Goal: Task Accomplishment & Management: Complete application form

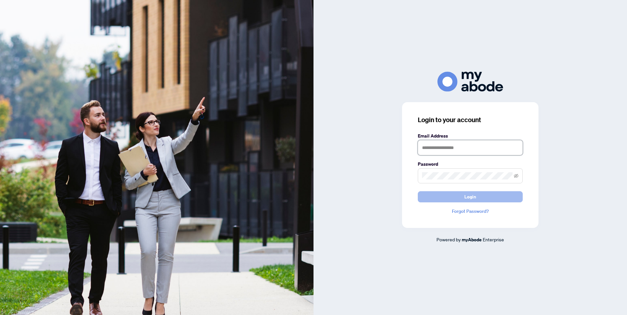
type input "**********"
click at [451, 202] on button "Login" at bounding box center [470, 196] width 105 height 11
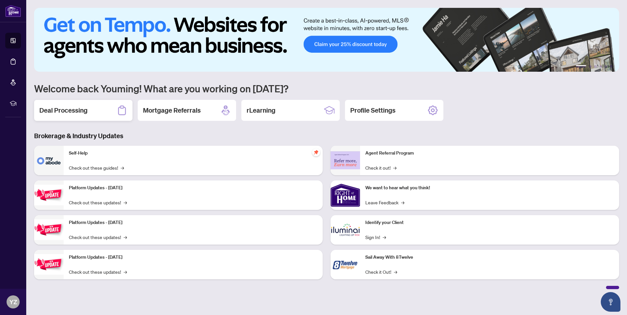
click at [78, 111] on h2 "Deal Processing" at bounding box center [63, 110] width 48 height 9
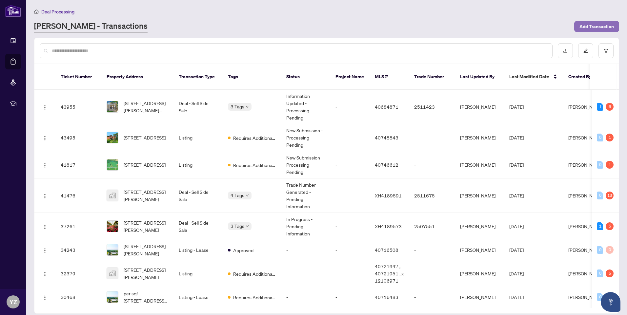
click at [597, 27] on span "Add Transaction" at bounding box center [596, 26] width 34 height 10
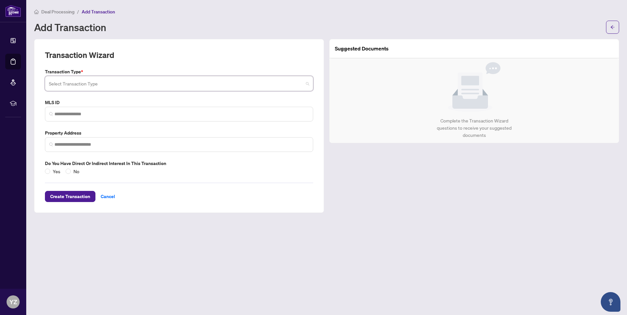
click at [86, 80] on input "search" at bounding box center [176, 84] width 254 height 14
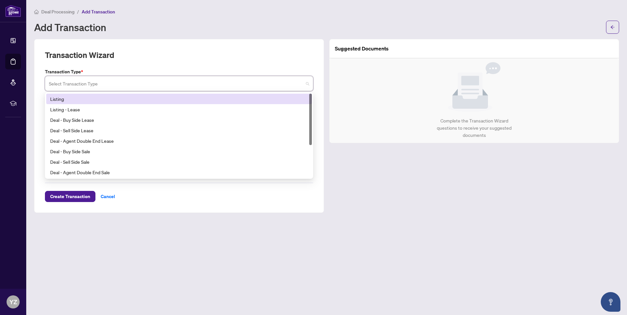
click at [65, 101] on div "Listing" at bounding box center [179, 98] width 258 height 7
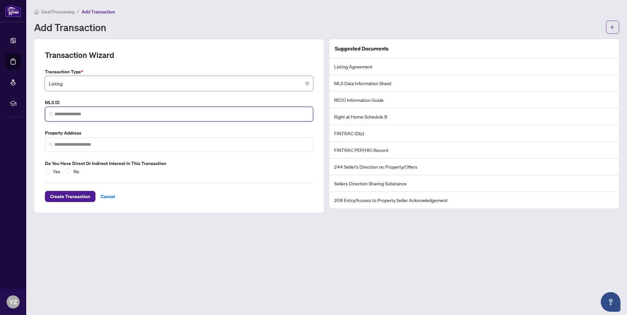
click at [56, 112] on input "search" at bounding box center [181, 114] width 254 height 7
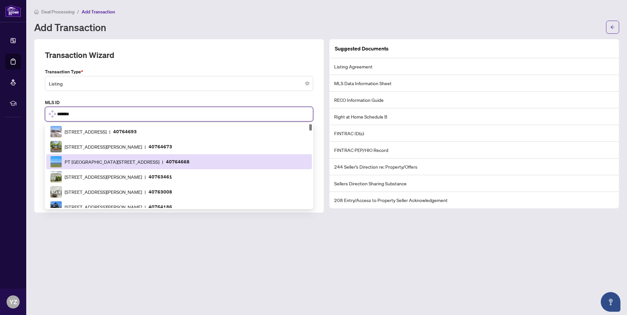
type input "********"
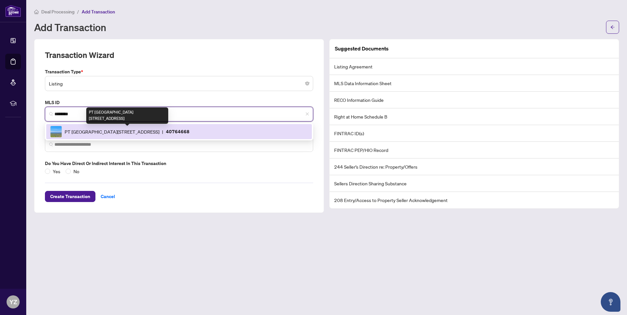
click at [70, 130] on span "PT LT6 Concession 10 Road, Beaverton, ON L0K 1A0, Canada" at bounding box center [112, 131] width 95 height 7
type input "**********"
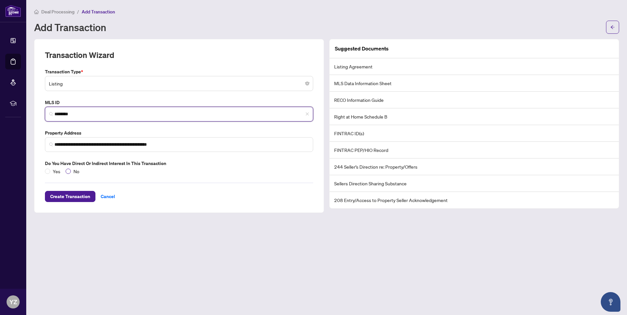
type input "********"
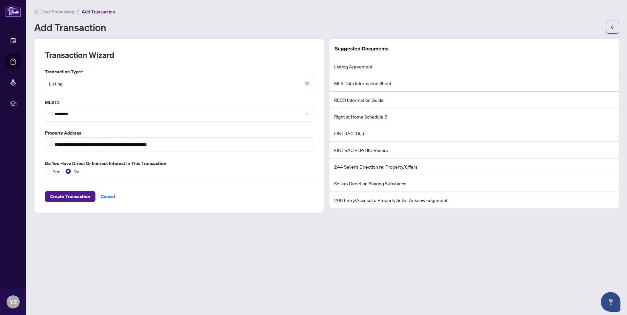
click at [367, 67] on li "Listing Agreement" at bounding box center [474, 66] width 289 height 17
click at [363, 67] on li "Listing Agreement" at bounding box center [474, 66] width 289 height 17
click at [74, 196] on span "Create Transaction" at bounding box center [70, 196] width 40 height 10
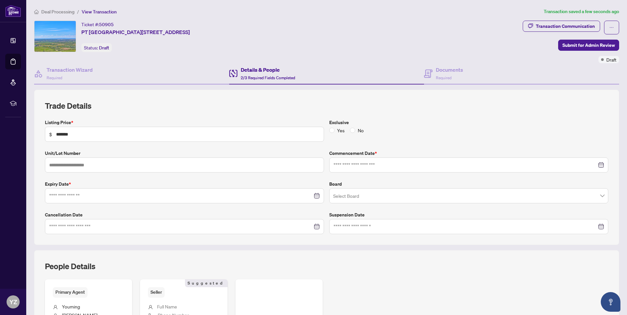
type input "**********"
click at [85, 196] on input at bounding box center [180, 195] width 263 height 7
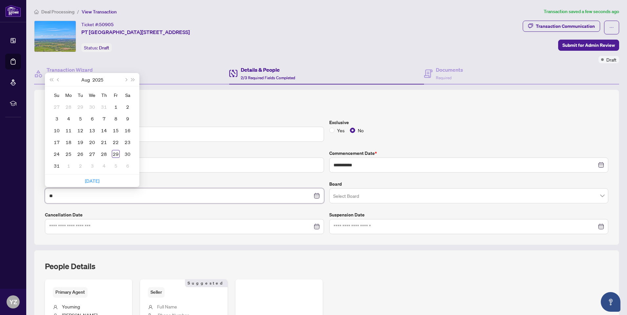
type input "*"
type input "**********"
click at [163, 185] on label "Expiry Date *" at bounding box center [184, 184] width 279 height 7
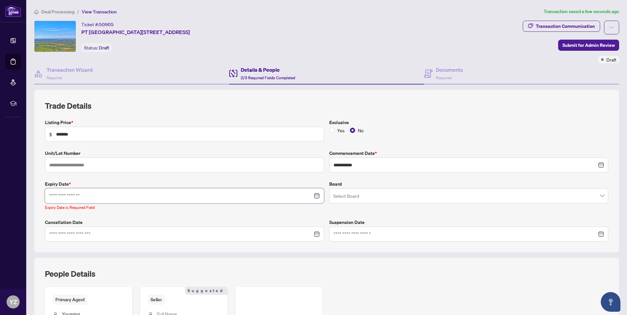
click at [73, 198] on input at bounding box center [180, 195] width 263 height 7
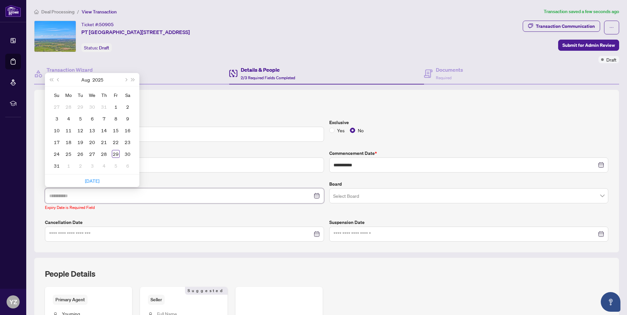
type input "**********"
click at [134, 80] on span "Next year (Control + right)" at bounding box center [132, 79] width 3 height 3
click at [133, 80] on span "Next year (Control + right)" at bounding box center [132, 79] width 3 height 3
click at [127, 79] on span "Next month (PageDown)" at bounding box center [125, 79] width 3 height 3
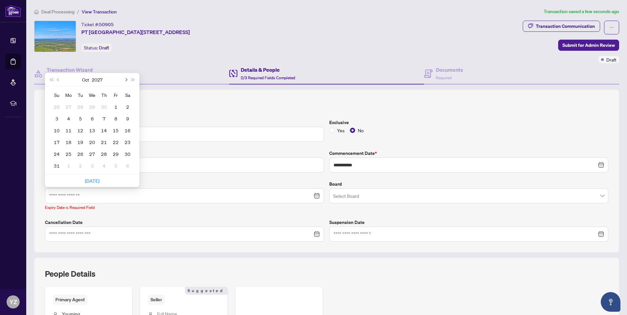
click at [127, 79] on span "Next month (PageDown)" at bounding box center [125, 79] width 3 height 3
click at [59, 79] on span "Previous month (PageUp)" at bounding box center [58, 79] width 3 height 3
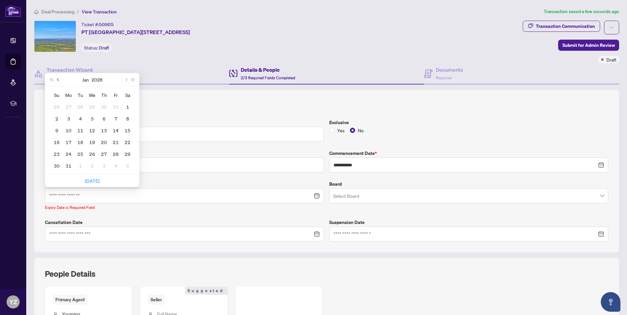
click at [58, 79] on span "Previous month (PageUp)" at bounding box center [58, 79] width 3 height 3
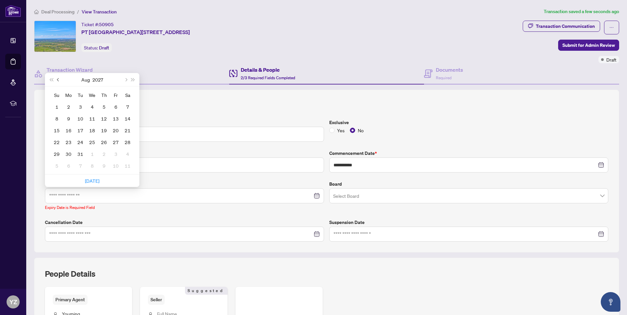
click at [58, 79] on span "Previous month (PageUp)" at bounding box center [58, 79] width 3 height 3
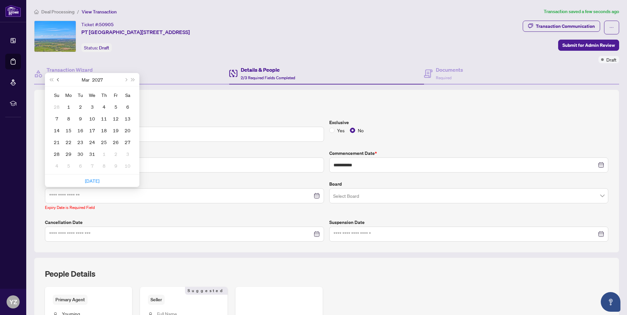
click at [58, 79] on span "Previous month (PageUp)" at bounding box center [58, 79] width 3 height 3
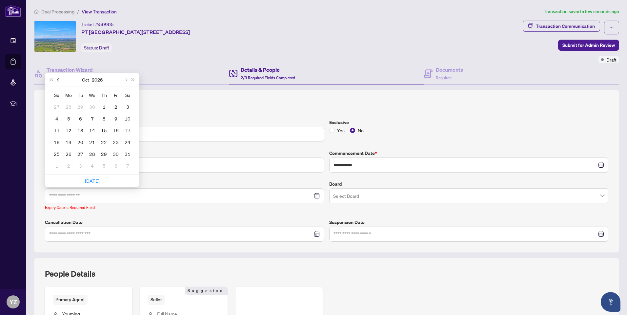
click at [58, 79] on span "Previous month (PageUp)" at bounding box center [58, 79] width 3 height 3
type input "**********"
click at [65, 164] on div "31" at bounding box center [69, 166] width 8 height 8
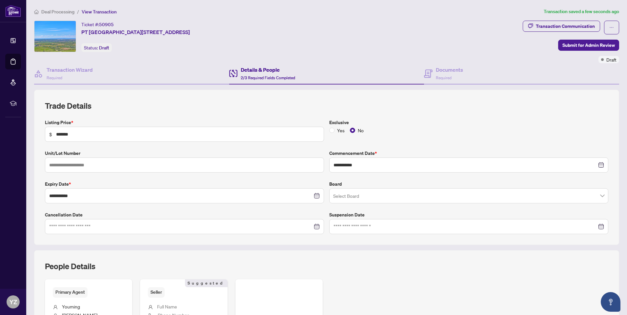
click at [337, 197] on input "search" at bounding box center [465, 197] width 265 height 14
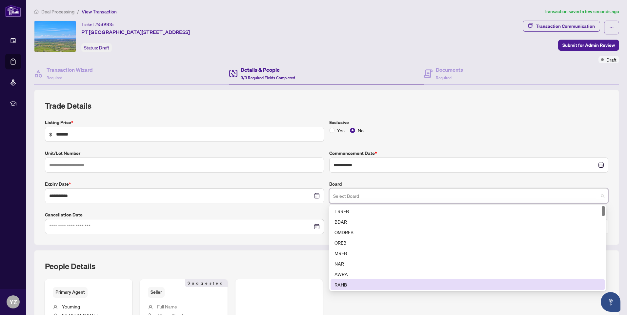
click at [339, 286] on div "RAHB" at bounding box center [467, 284] width 266 height 7
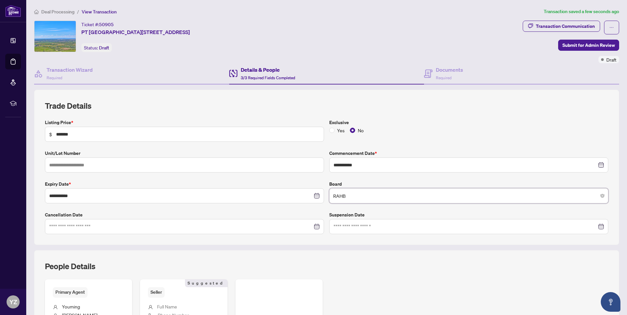
scroll to position [89, 0]
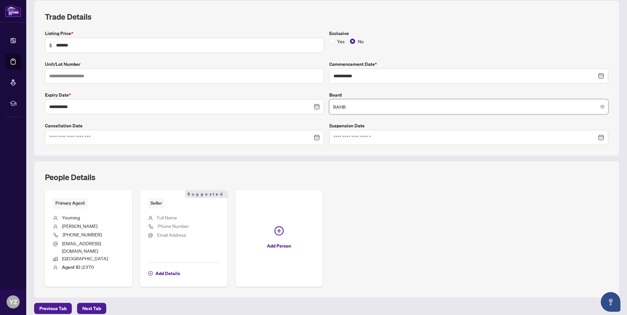
click at [170, 219] on span "Full Name" at bounding box center [167, 218] width 20 height 6
click at [88, 304] on span "Next Tab" at bounding box center [91, 309] width 19 height 10
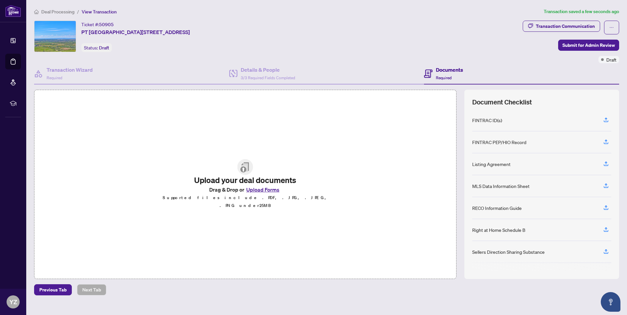
click at [255, 194] on button "Upload Forms" at bounding box center [262, 190] width 37 height 9
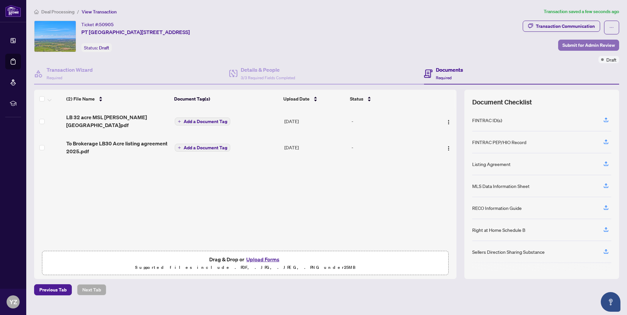
click at [588, 44] on span "Submit for Admin Review" at bounding box center [588, 45] width 52 height 10
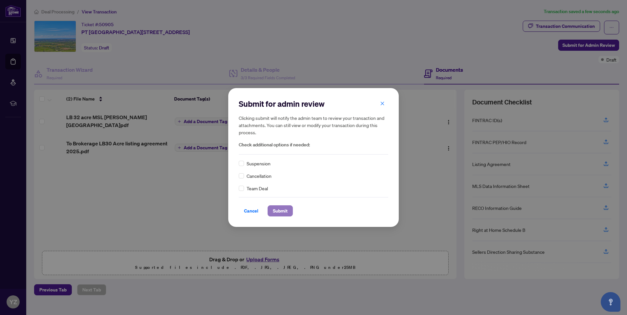
click at [279, 211] on span "Submit" at bounding box center [280, 211] width 15 height 10
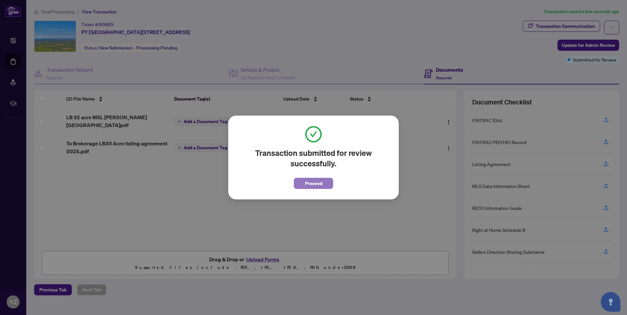
click at [318, 186] on span "Proceed" at bounding box center [313, 183] width 17 height 10
